Goal: Check status

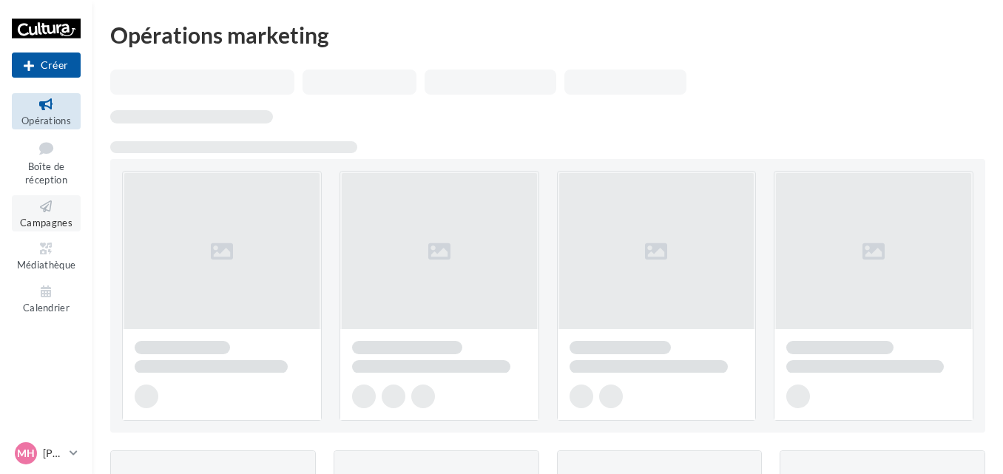
click at [49, 212] on icon at bounding box center [46, 206] width 60 height 17
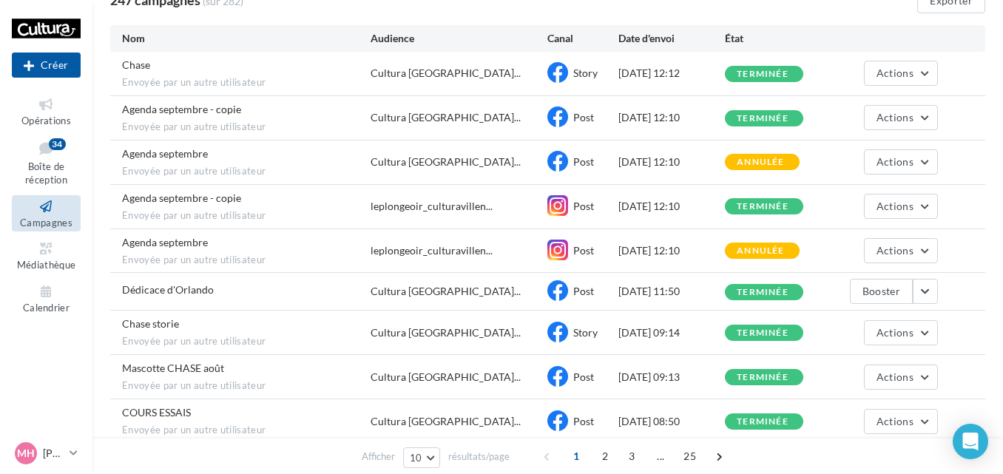
scroll to position [144, 0]
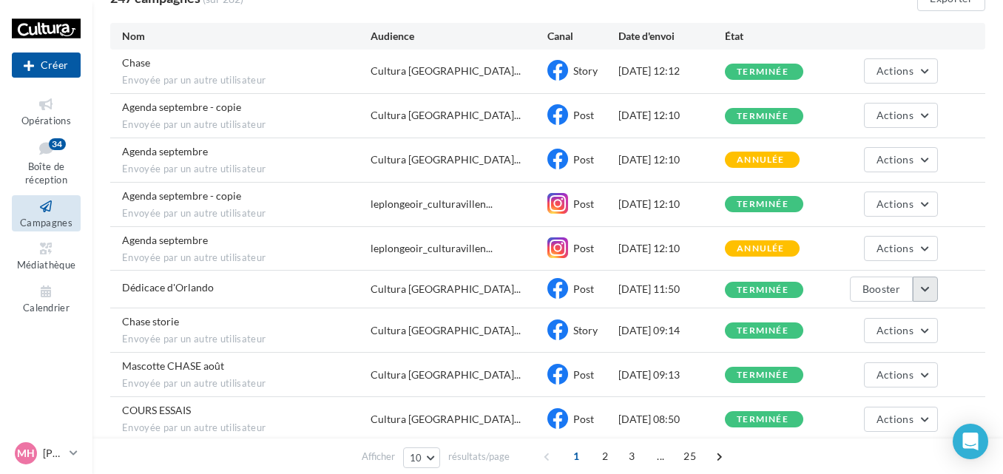
click at [929, 291] on button "button" at bounding box center [925, 289] width 25 height 25
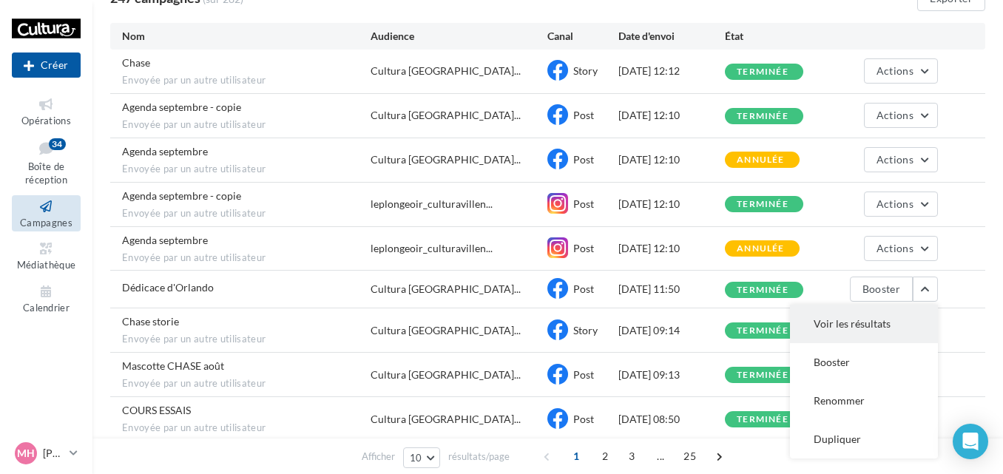
click at [833, 323] on button "Voir les résultats" at bounding box center [864, 324] width 148 height 38
